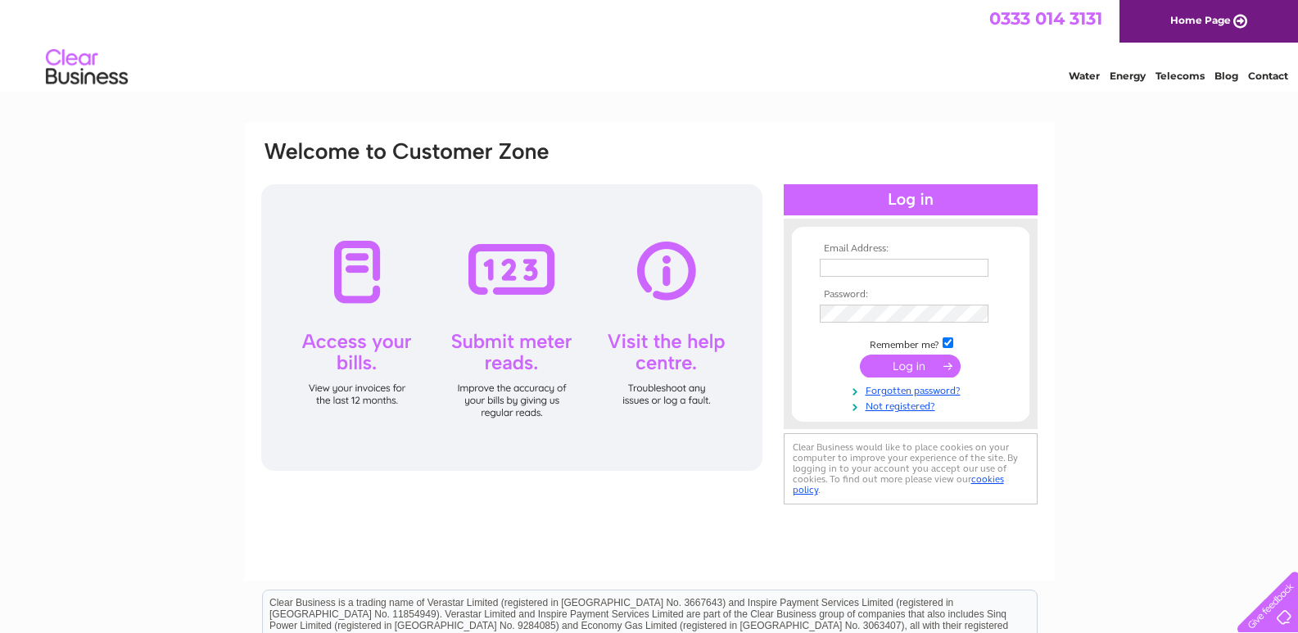
drag, startPoint x: 0, startPoint y: 0, endPoint x: 828, endPoint y: 270, distance: 870.6
click at [828, 270] on input "text" at bounding box center [903, 268] width 169 height 18
type input "sbrumby05@aol.com"
click at [896, 364] on input "submit" at bounding box center [910, 365] width 101 height 23
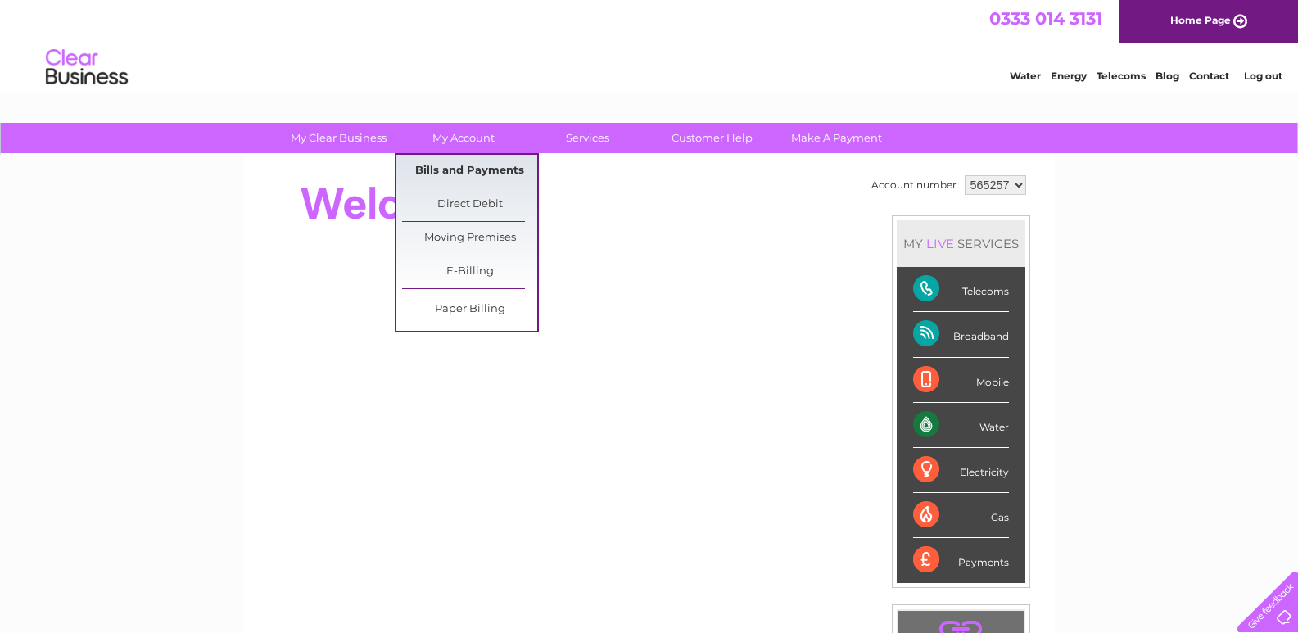
click at [461, 167] on link "Bills and Payments" at bounding box center [469, 171] width 135 height 33
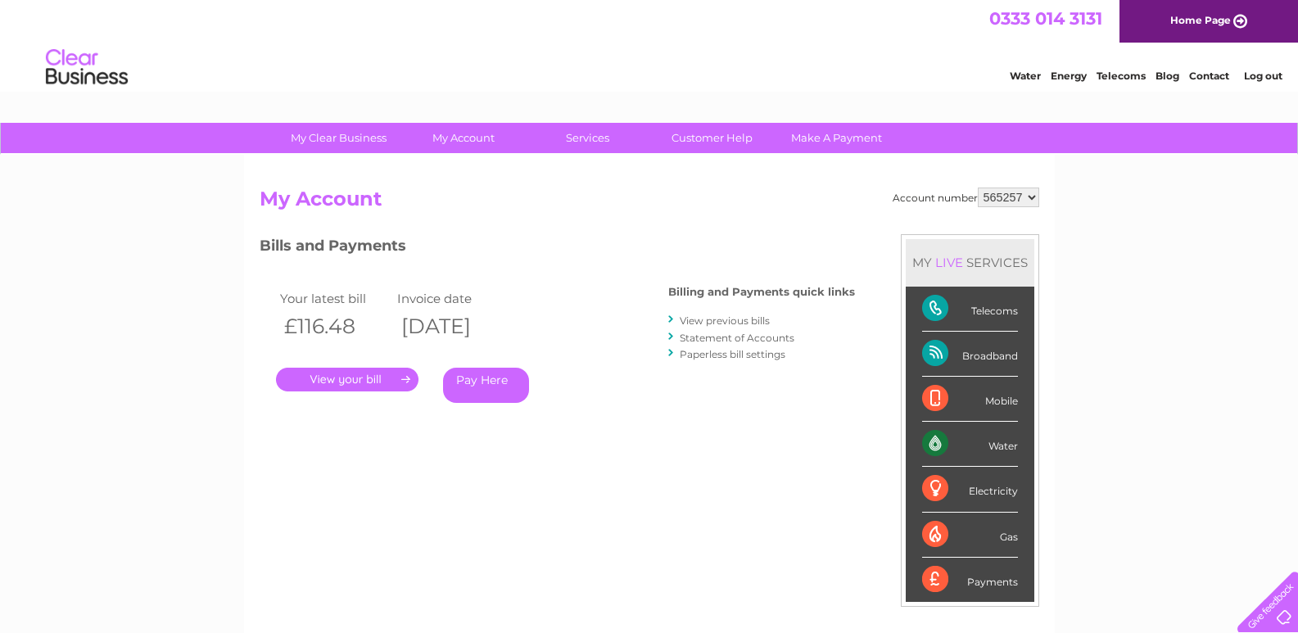
click at [714, 320] on link "View previous bills" at bounding box center [724, 320] width 90 height 12
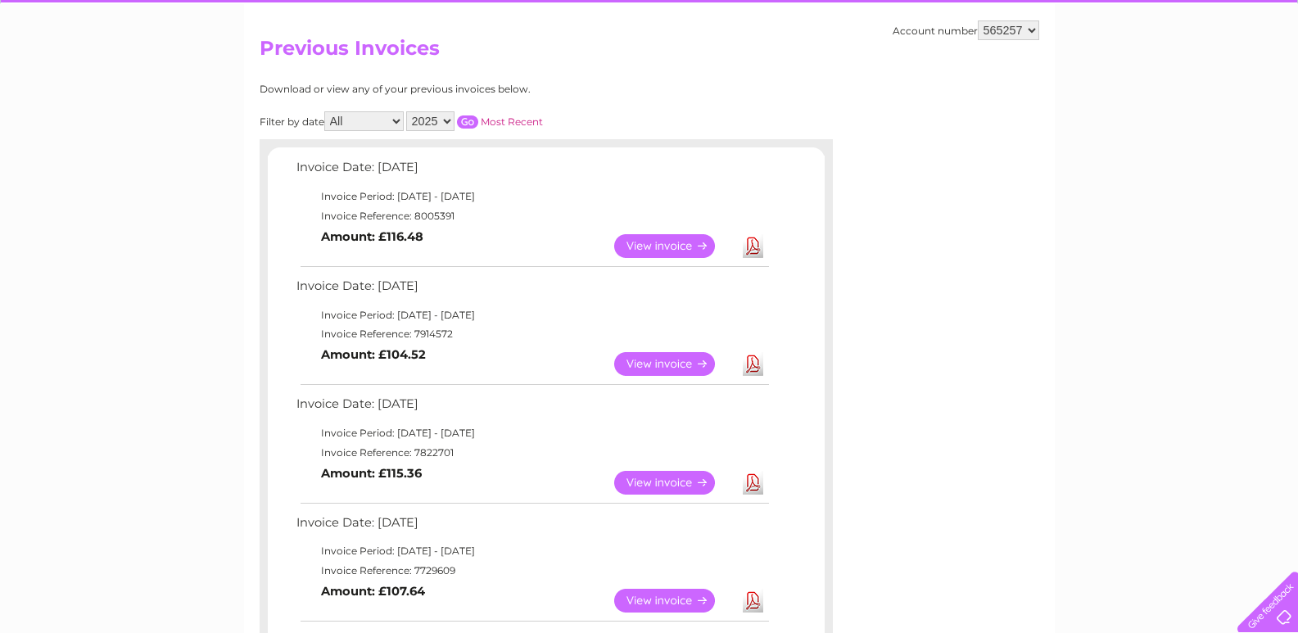
scroll to position [164, 0]
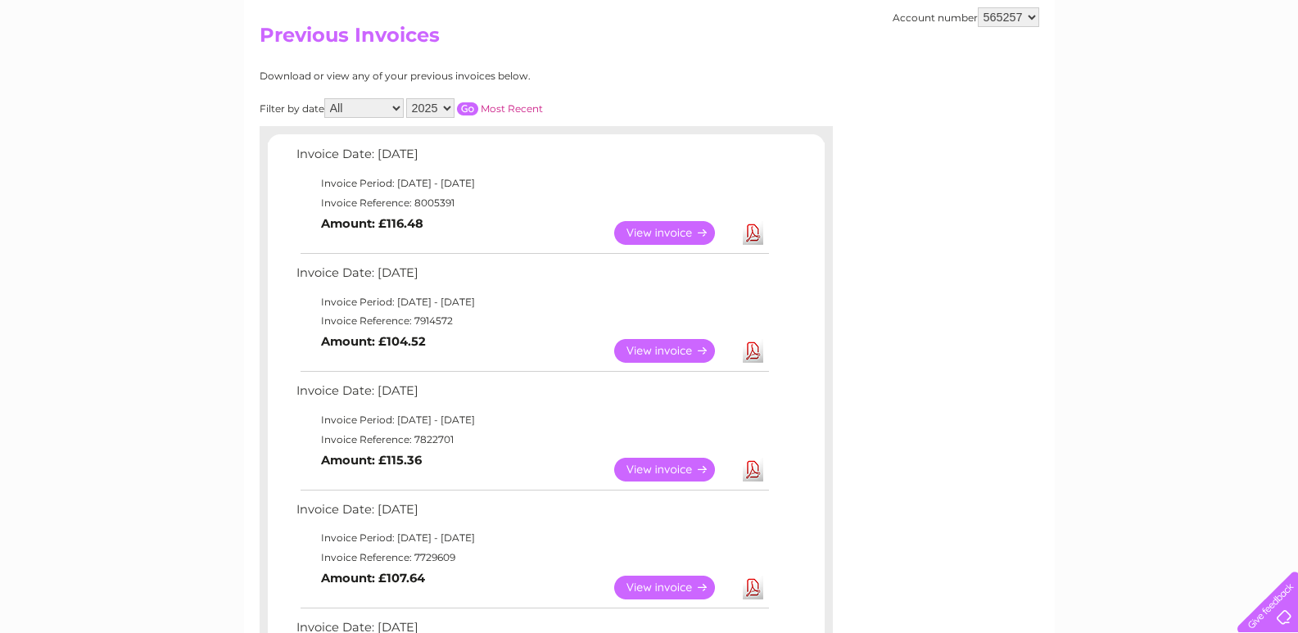
click at [634, 467] on link "View" at bounding box center [674, 470] width 120 height 24
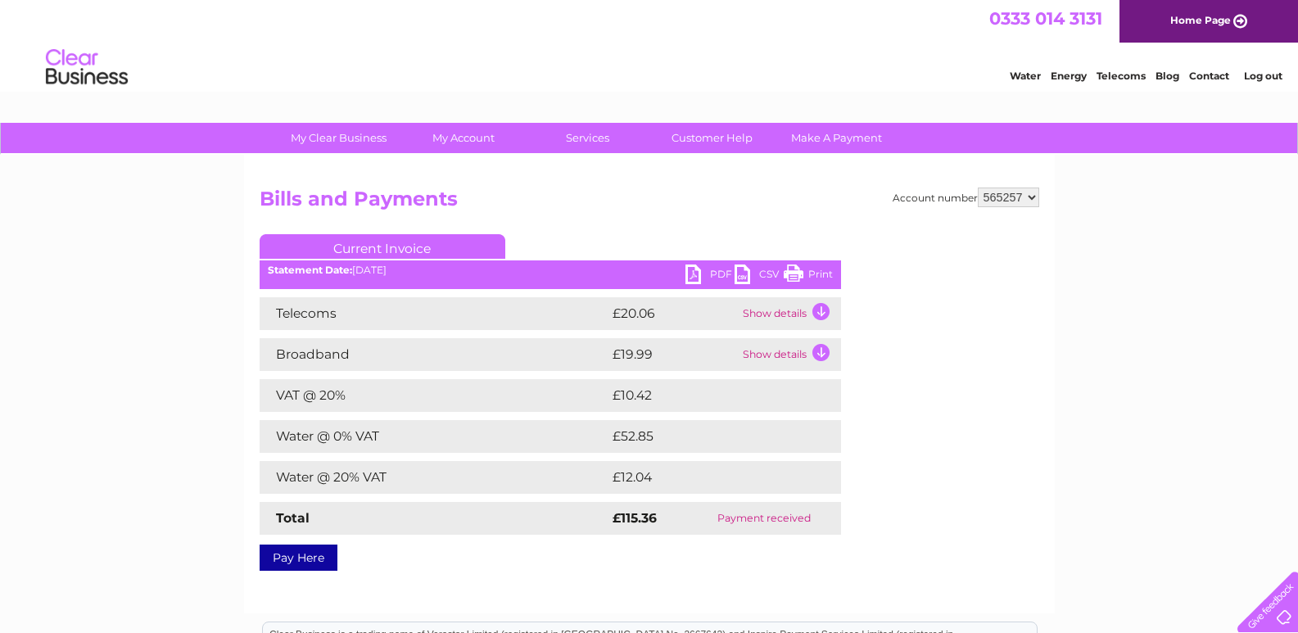
click at [690, 273] on link "PDF" at bounding box center [709, 276] width 49 height 24
click at [1253, 75] on link "Log out" at bounding box center [1263, 76] width 38 height 12
